Goal: Task Accomplishment & Management: Complete application form

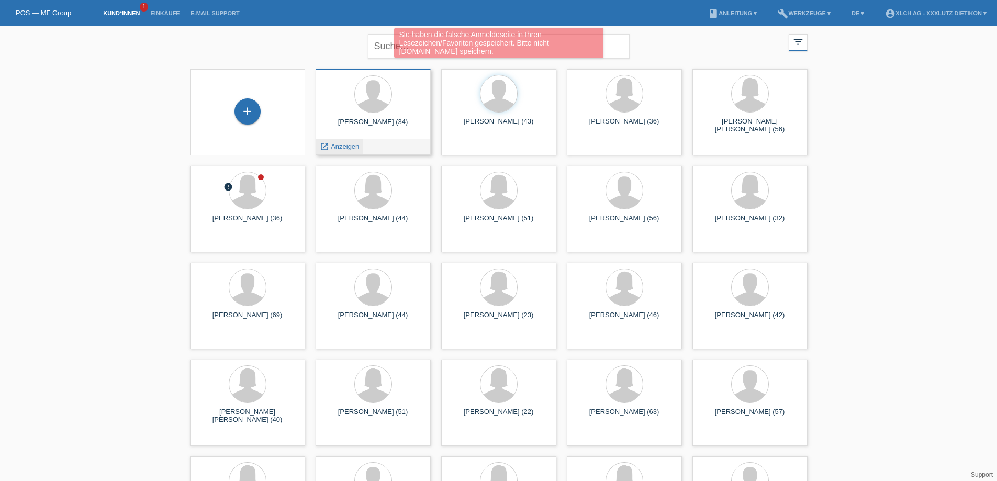
click at [345, 145] on span "Anzeigen" at bounding box center [345, 146] width 28 height 8
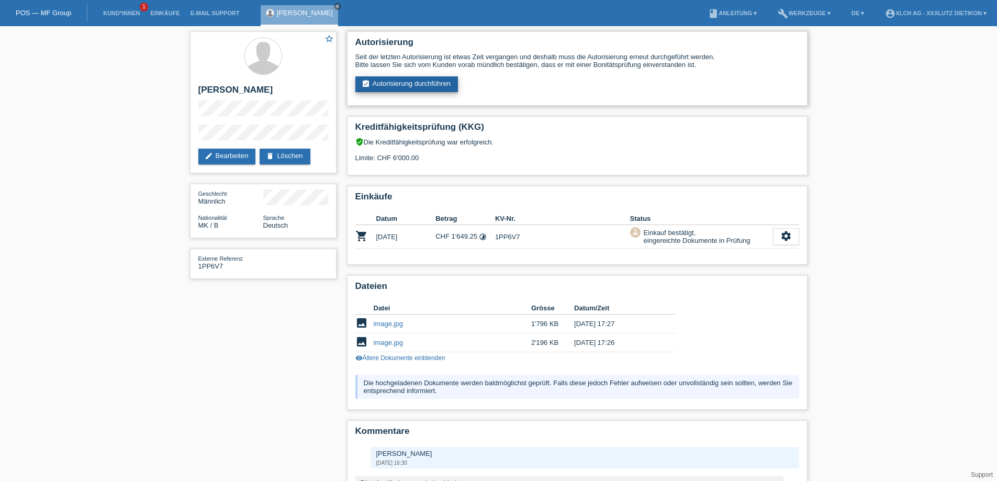
click at [400, 83] on link "assignment_turned_in Autorisierung durchführen" at bounding box center [406, 84] width 103 height 16
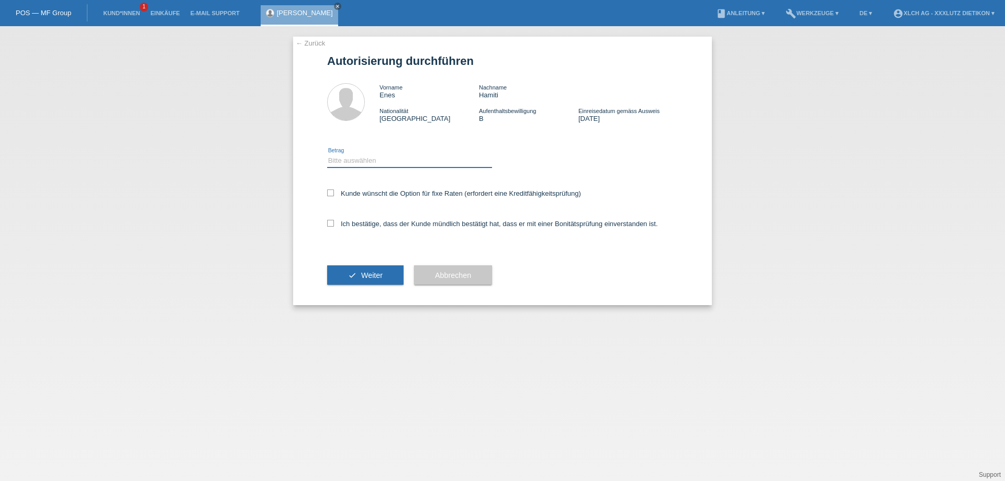
drag, startPoint x: 0, startPoint y: 0, endPoint x: 364, endPoint y: 161, distance: 398.1
click at [364, 161] on select "Bitte auswählen CHF 1.00 - CHF 499.00 CHF 500.00 - CHF 1'999.00 CHF 2'000.00 - …" at bounding box center [409, 160] width 165 height 13
select select "3"
click at [327, 154] on select "Bitte auswählen CHF 1.00 - CHF 499.00 CHF 500.00 - CHF 1'999.00 CHF 2'000.00 - …" at bounding box center [409, 160] width 165 height 13
click at [328, 222] on icon at bounding box center [330, 223] width 7 height 7
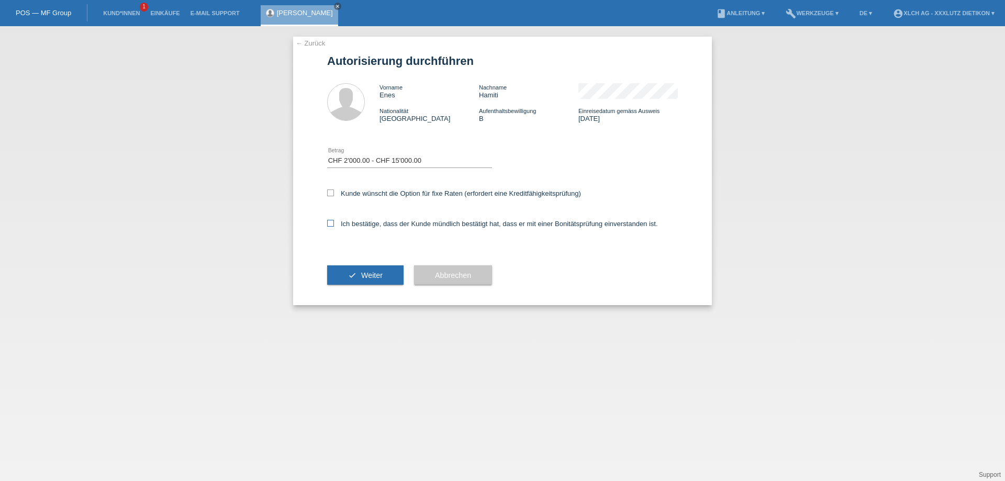
click at [328, 222] on input "Ich bestätige, dass der Kunde mündlich bestätigt hat, dass er mit einer Bonität…" at bounding box center [330, 223] width 7 height 7
checkbox input "true"
click at [354, 273] on button "check Weiter" at bounding box center [365, 275] width 76 height 20
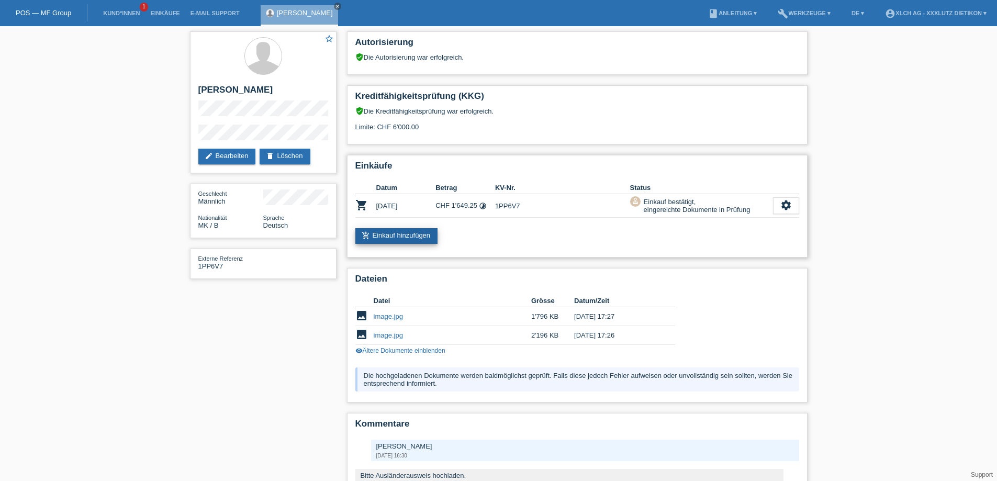
click at [403, 235] on link "add_shopping_cart Einkauf hinzufügen" at bounding box center [396, 236] width 83 height 16
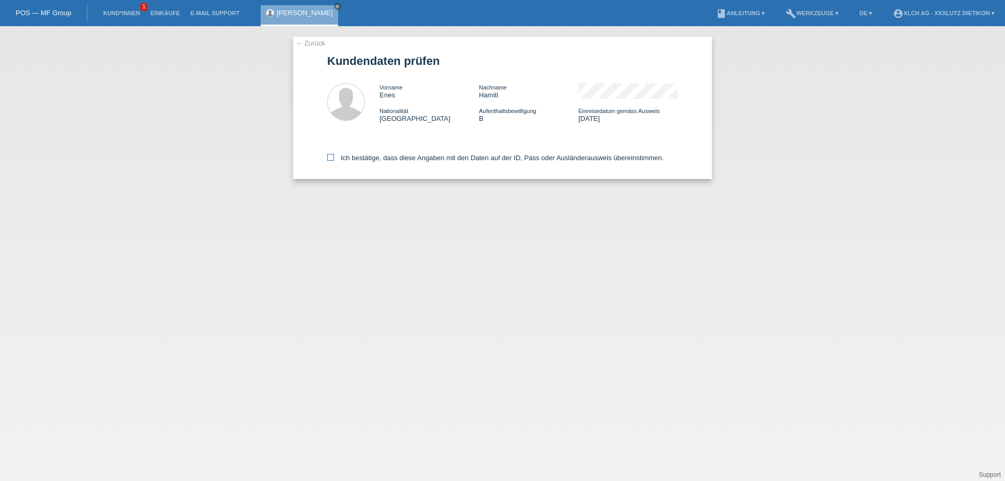
click at [329, 155] on icon at bounding box center [330, 157] width 7 height 7
click at [329, 155] on input "Ich bestätige, dass diese Angaben mit den Daten auf der ID, Pass oder Ausländer…" at bounding box center [330, 157] width 7 height 7
checkbox input "true"
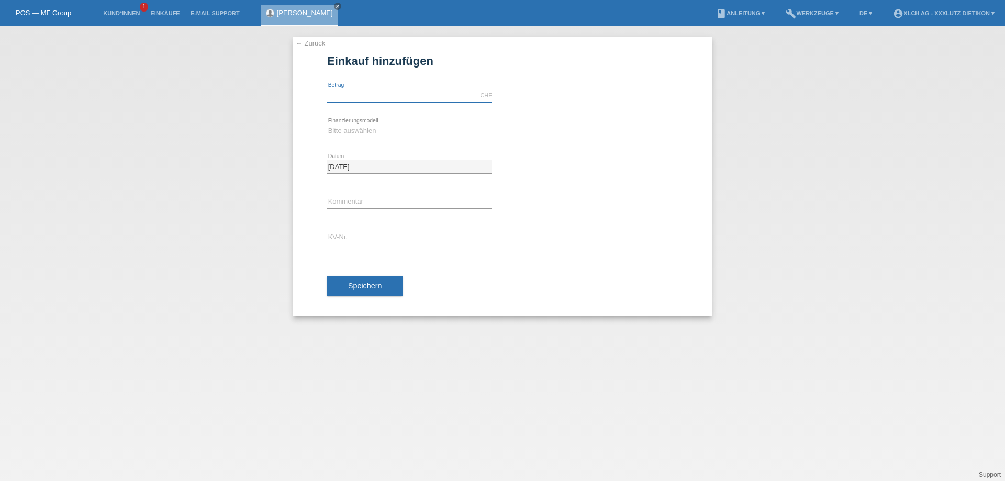
click at [357, 93] on input "text" at bounding box center [409, 95] width 165 height 13
type input "2511.00"
click at [351, 130] on select "Bitte auswählen Kauf auf Rechnung mit Teilzahlungsoption Fixe Raten - Zinsübern…" at bounding box center [409, 131] width 165 height 13
select select "136"
click at [327, 125] on select "Bitte auswählen Kauf auf Rechnung mit Teilzahlungsoption Fixe Raten - Zinsübern…" at bounding box center [409, 131] width 165 height 13
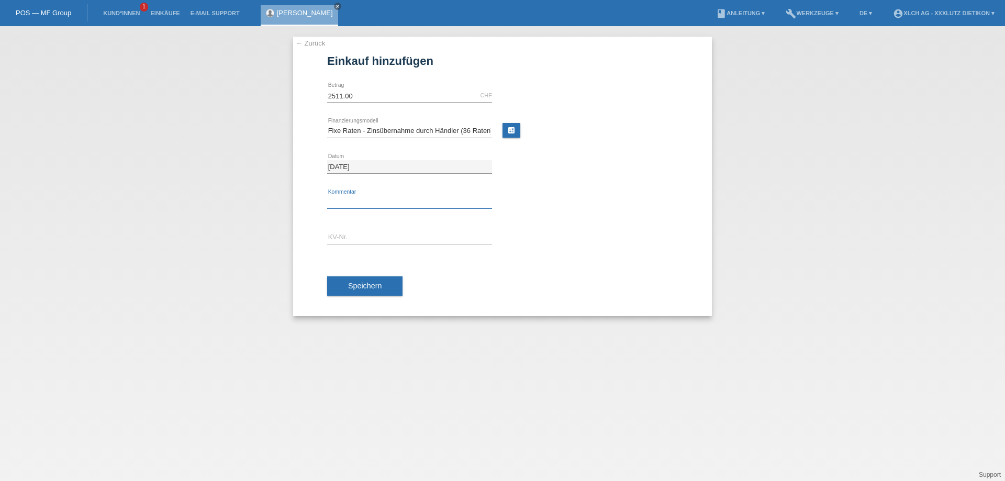
click at [394, 200] on input "text" at bounding box center [409, 202] width 165 height 13
type input "2KK3"
click at [392, 234] on input "text" at bounding box center [409, 237] width 165 height 13
type input "1PP77M"
click at [363, 283] on span "Speichern" at bounding box center [364, 286] width 33 height 8
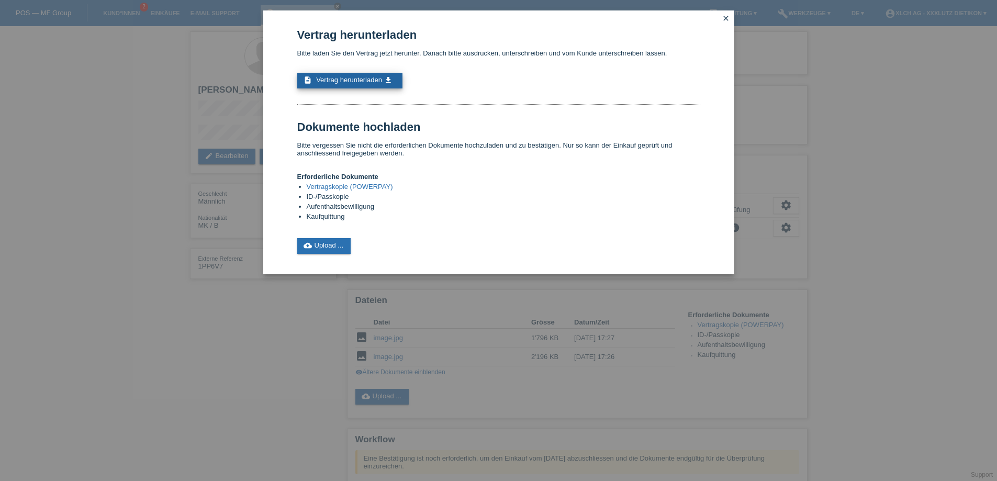
click at [358, 76] on span "Vertrag herunterladen" at bounding box center [349, 80] width 66 height 8
click at [342, 78] on span "Vertrag herunterladen" at bounding box center [349, 80] width 66 height 8
click at [328, 245] on link "cloud_upload Upload ..." at bounding box center [324, 246] width 54 height 16
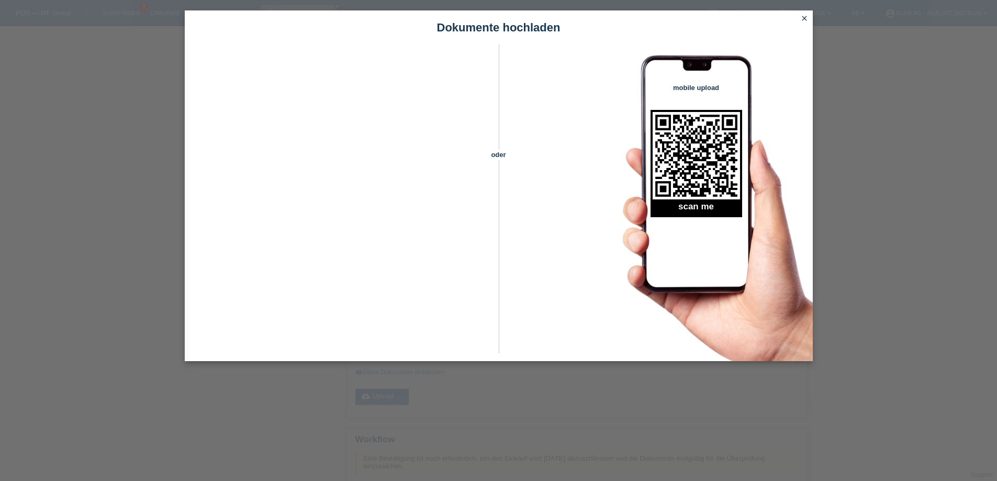
click at [802, 17] on icon "close" at bounding box center [804, 18] width 8 height 8
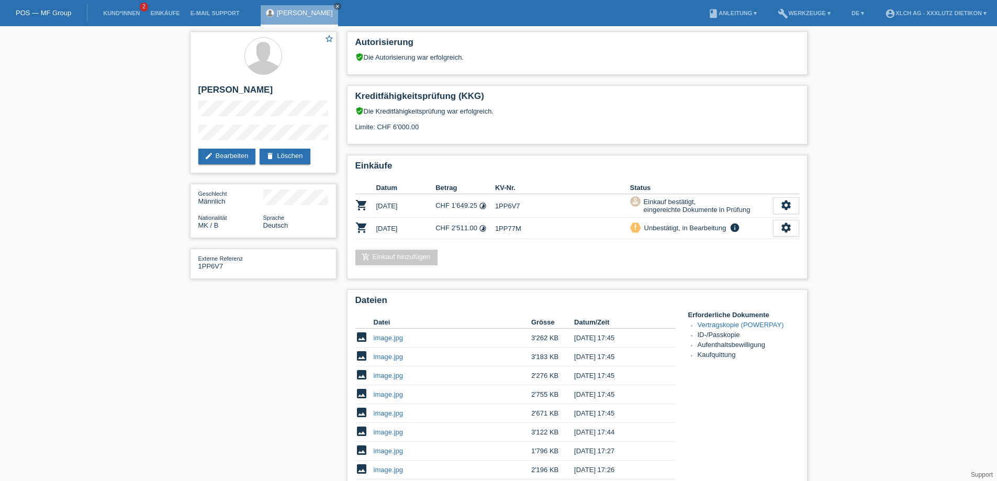
scroll to position [262, 0]
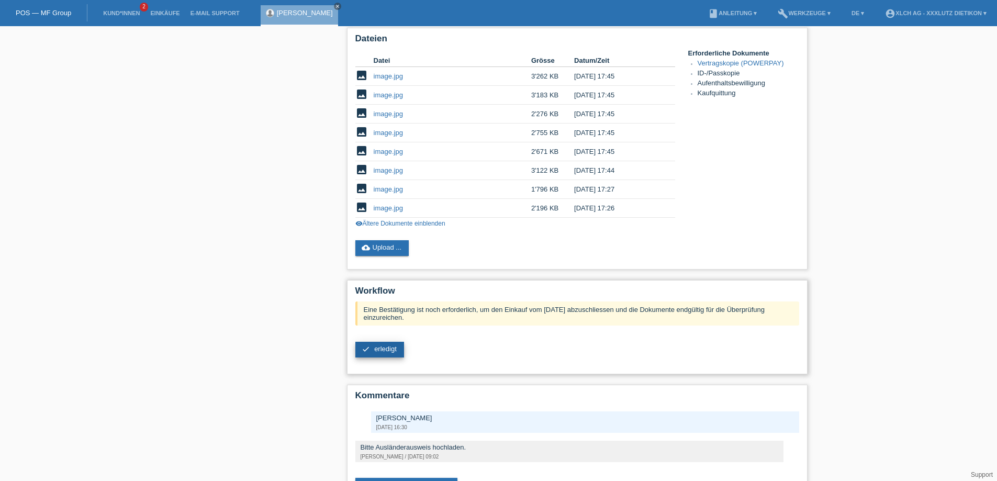
click at [376, 351] on span "erledigt" at bounding box center [385, 349] width 23 height 8
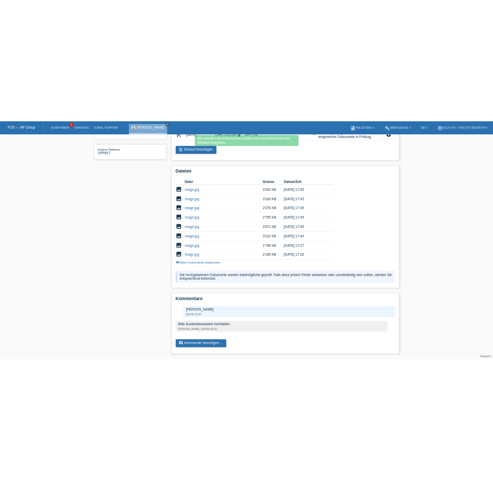
scroll to position [44, 0]
